Goal: Task Accomplishment & Management: Complete application form

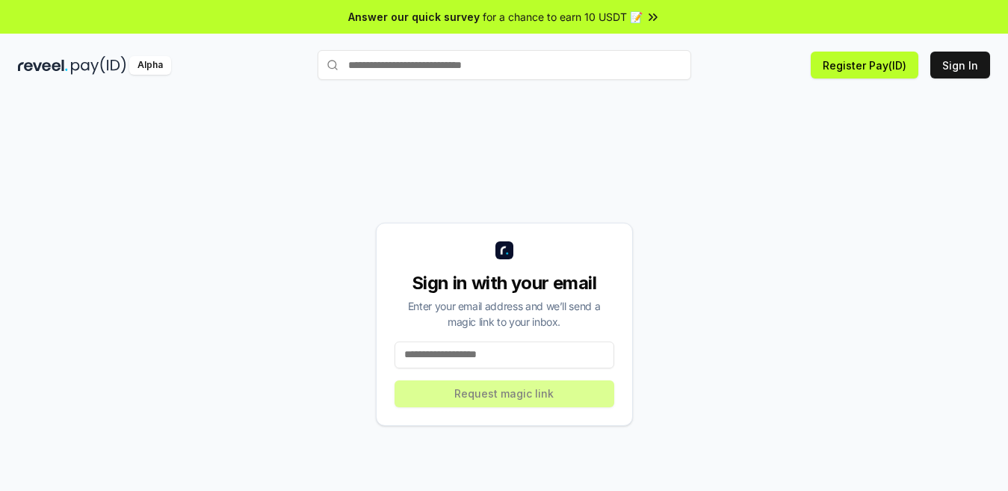
click at [522, 354] on input at bounding box center [505, 355] width 220 height 27
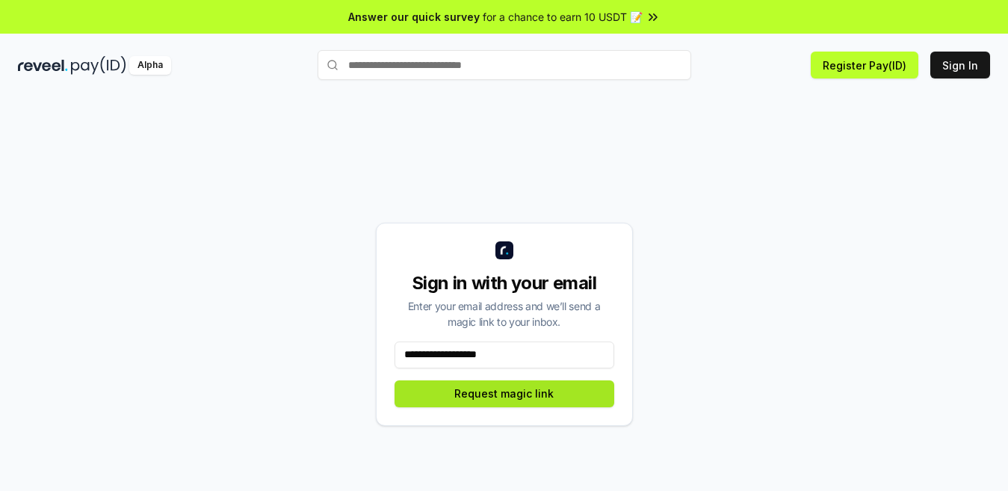
type input "**********"
click at [503, 392] on button "Request magic link" at bounding box center [505, 393] width 220 height 27
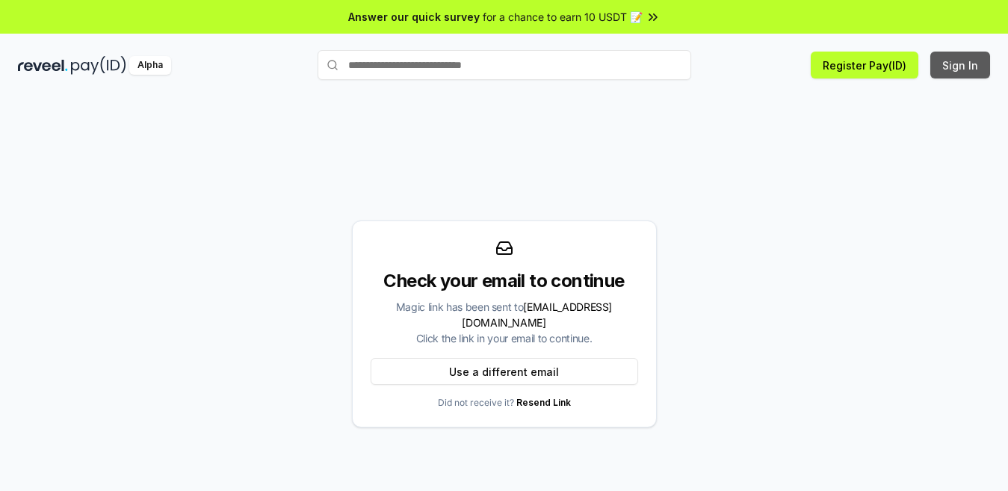
click at [946, 64] on button "Sign In" at bounding box center [960, 65] width 60 height 27
